Goal: Transaction & Acquisition: Purchase product/service

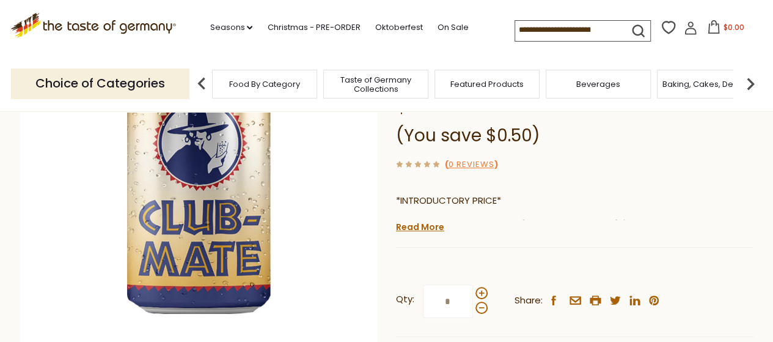
scroll to position [183, 0]
click at [433, 231] on link "Read More" at bounding box center [420, 227] width 48 height 12
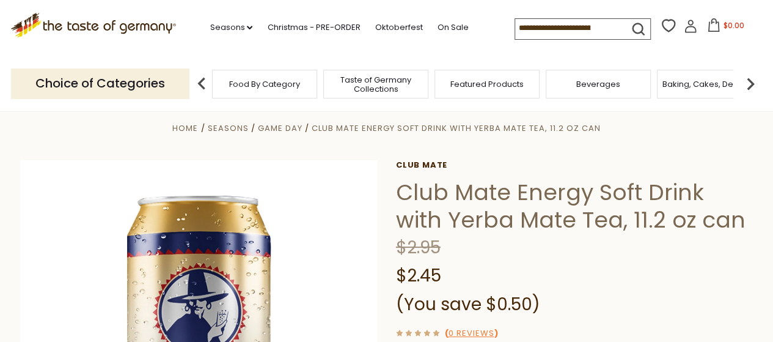
scroll to position [0, 0]
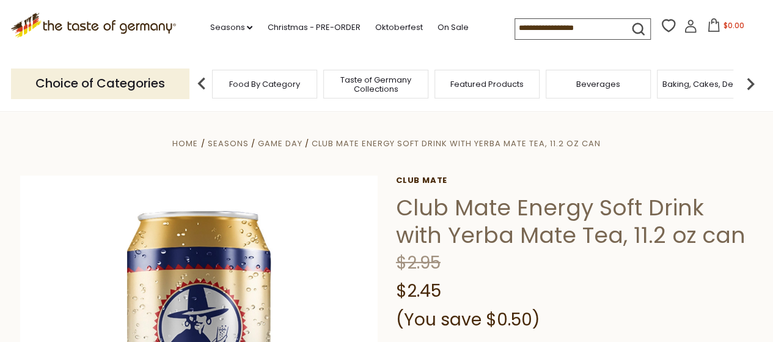
click at [237, 91] on div "Food By Category" at bounding box center [264, 84] width 105 height 29
click at [282, 92] on div "Food By Category" at bounding box center [264, 84] width 105 height 29
click at [205, 84] on img at bounding box center [202, 84] width 24 height 24
click at [602, 92] on div "Beverages" at bounding box center [598, 84] width 105 height 29
click at [605, 86] on span "Beverages" at bounding box center [599, 83] width 44 height 9
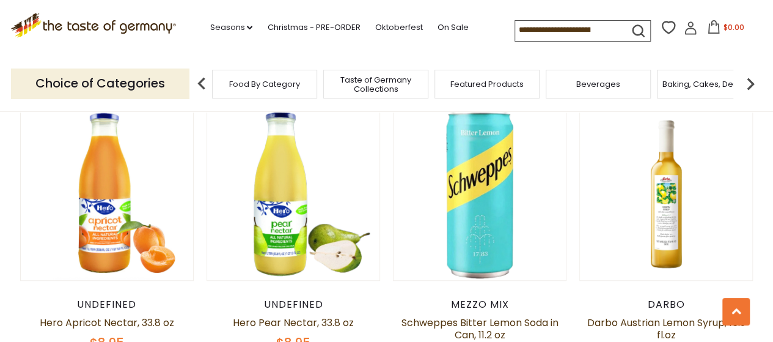
scroll to position [367, 0]
